Goal: Task Accomplishment & Management: Complete application form

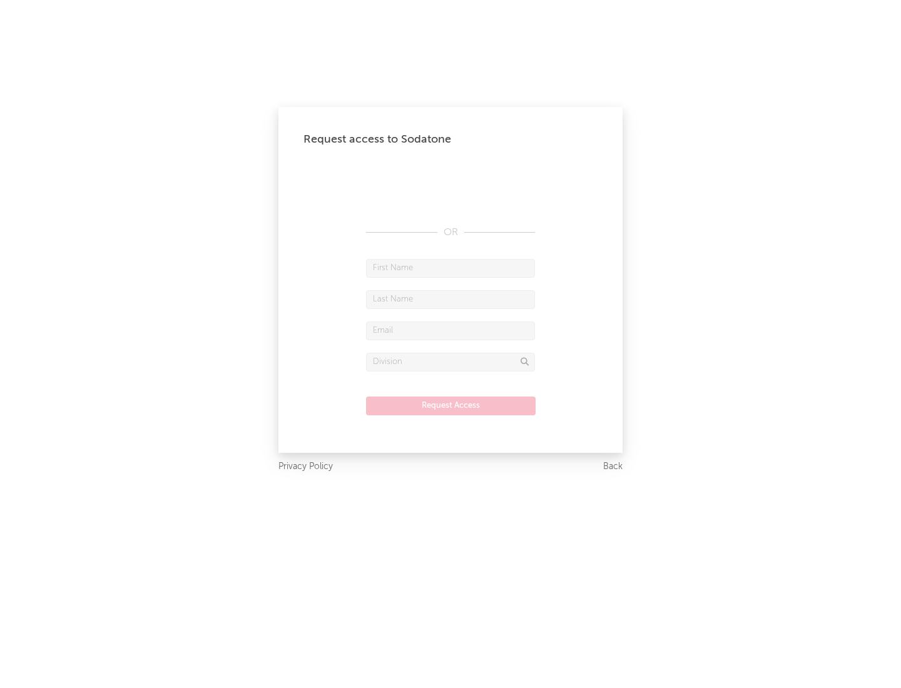
click at [451, 268] on input "text" at bounding box center [450, 268] width 169 height 19
type input "[PERSON_NAME]"
click at [451, 299] on input "text" at bounding box center [450, 299] width 169 height 19
type input "[PERSON_NAME]"
click at [451, 330] on input "text" at bounding box center [450, 331] width 169 height 19
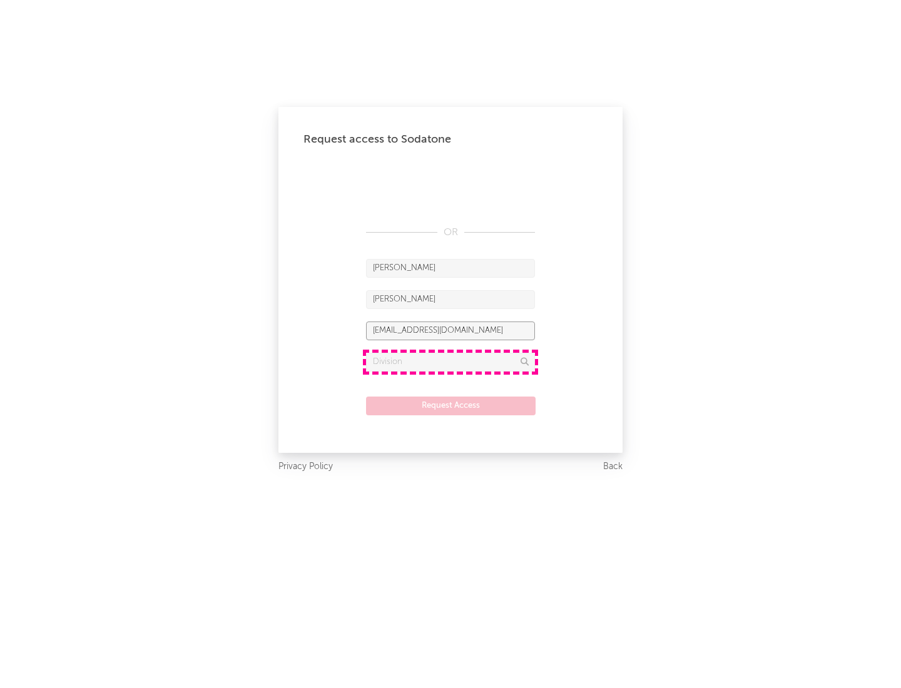
type input "[EMAIL_ADDRESS][DOMAIN_NAME]"
click at [451, 362] on input "text" at bounding box center [450, 362] width 169 height 19
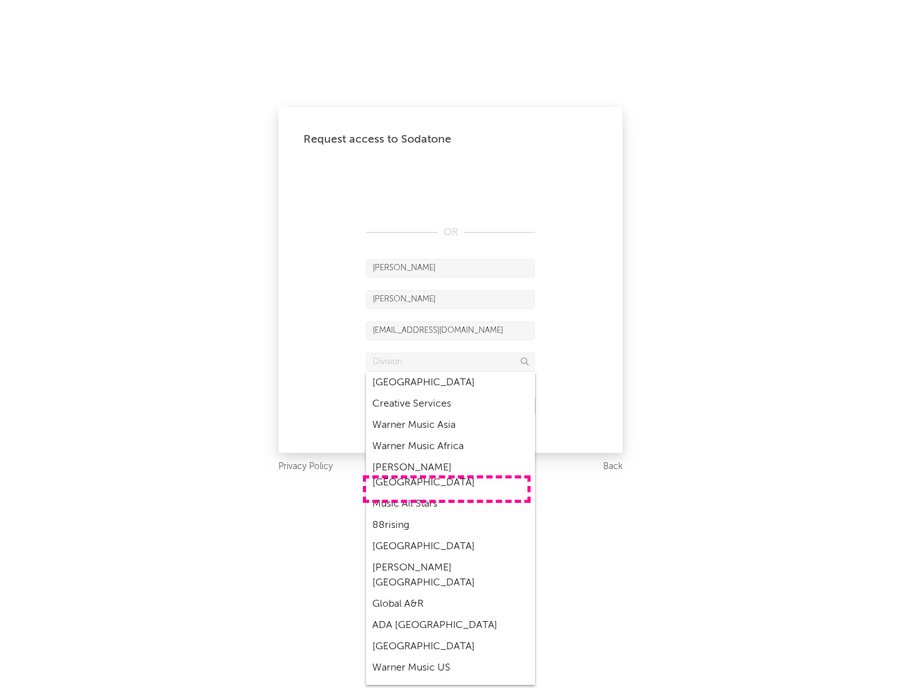
click at [447, 494] on div "Music All Stars" at bounding box center [450, 504] width 169 height 21
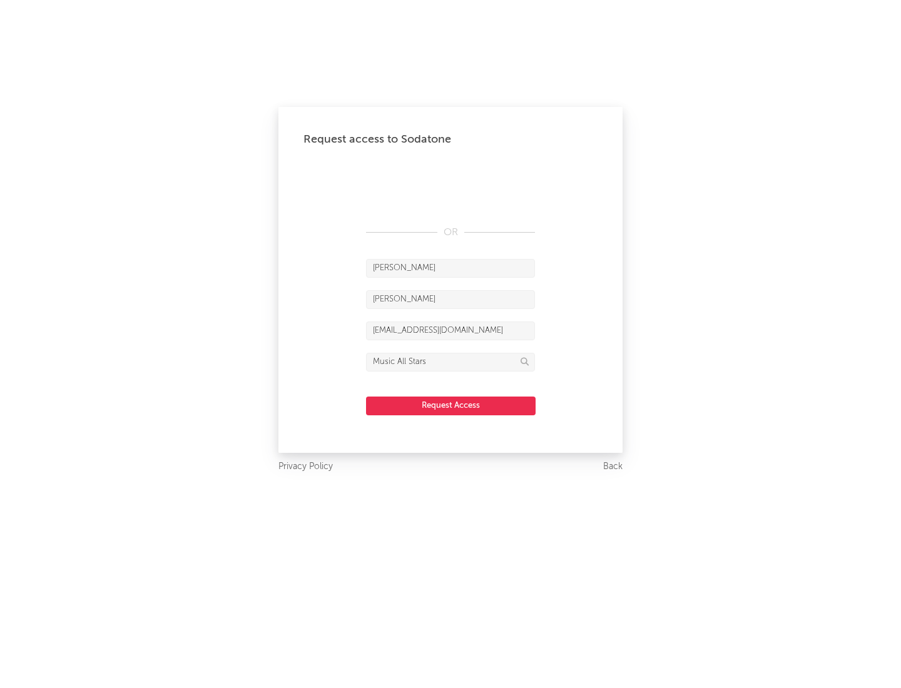
type input "Music All Stars"
click at [451, 405] on button "Request Access" at bounding box center [451, 406] width 170 height 19
